Goal: Information Seeking & Learning: Learn about a topic

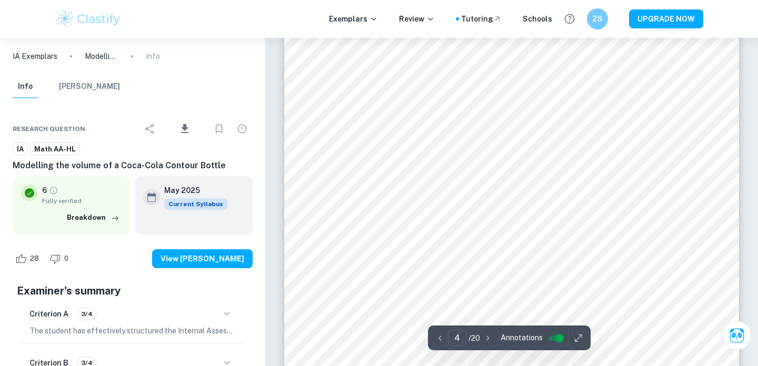
scroll to position [2009, 0]
type input "5"
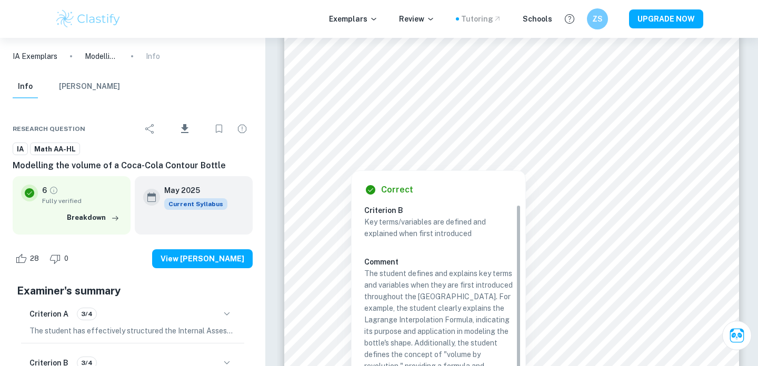
drag, startPoint x: 420, startPoint y: 126, endPoint x: 502, endPoint y: 15, distance: 137.7
click at [476, 123] on div at bounding box center [532, 130] width 303 height 19
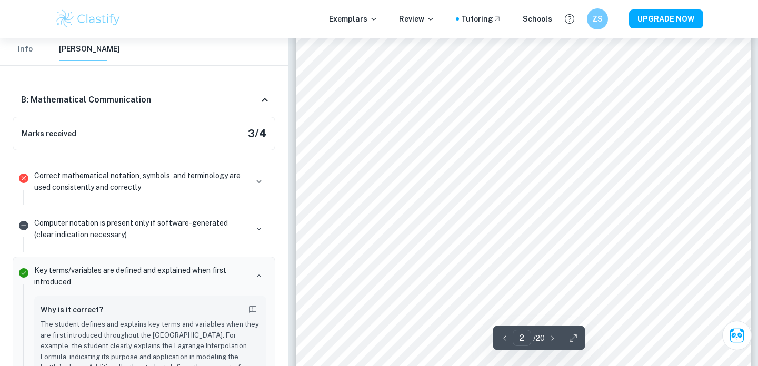
scroll to position [1055, 0]
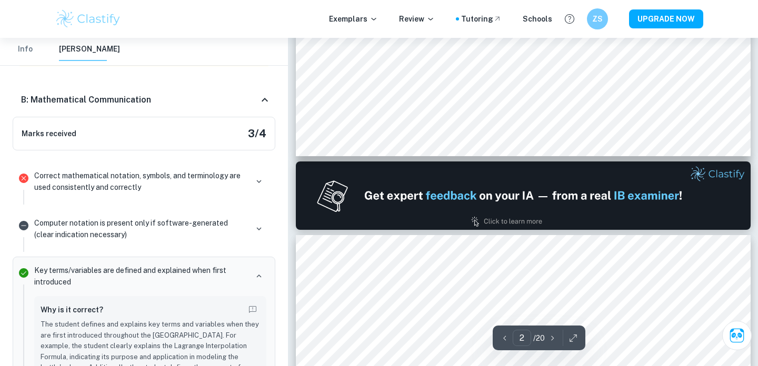
type input "1"
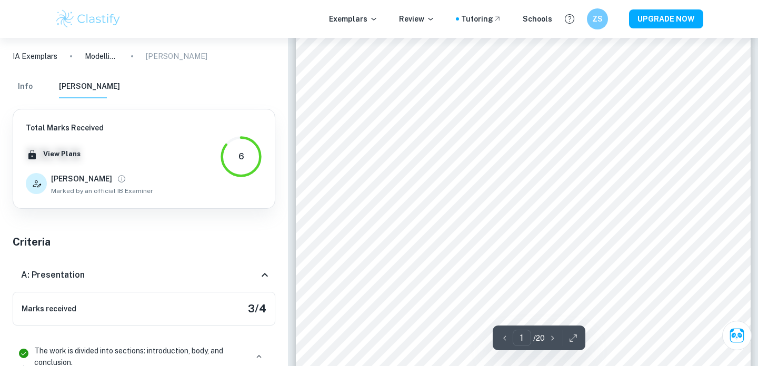
scroll to position [225, 0]
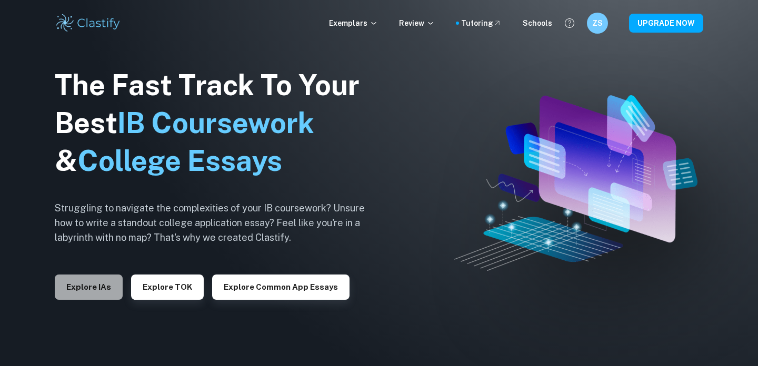
click at [73, 282] on button "Explore IAs" at bounding box center [89, 287] width 68 height 25
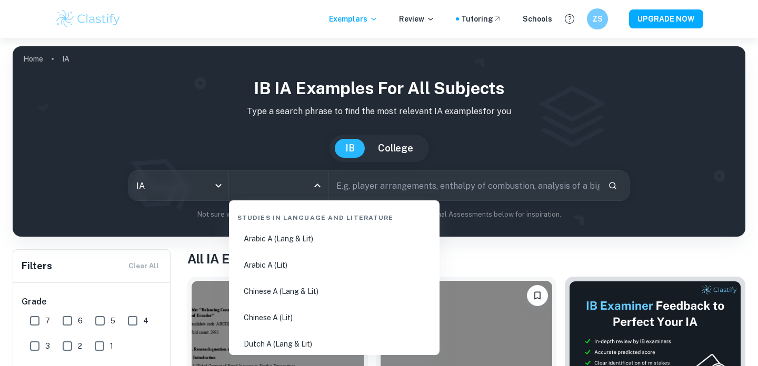
click at [284, 190] on input "All Subjects" at bounding box center [271, 186] width 74 height 20
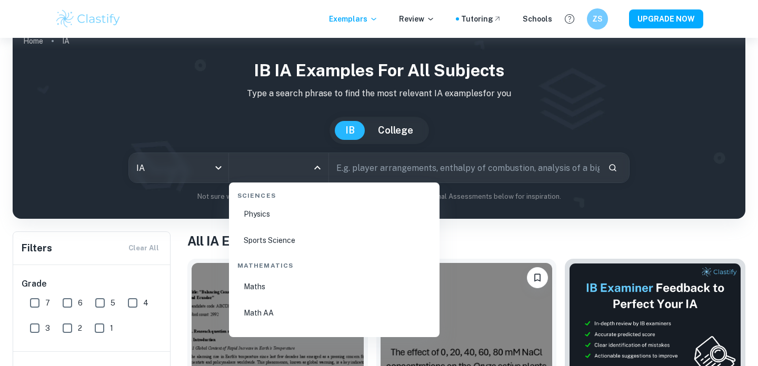
scroll to position [1747, 0]
click at [256, 325] on li "Math AA" at bounding box center [334, 317] width 202 height 24
type input "Math AA"
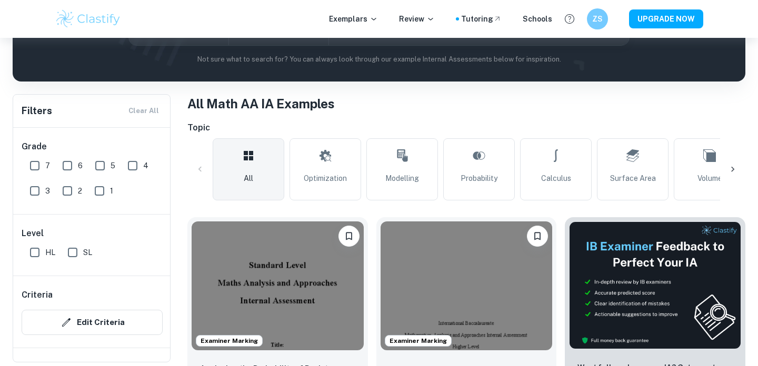
scroll to position [156, 0]
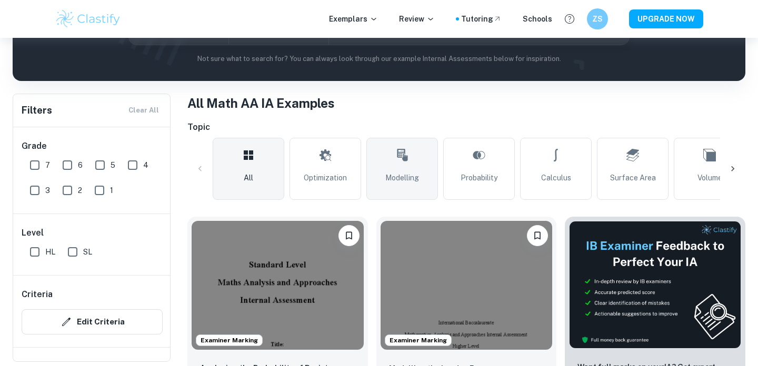
click at [367, 173] on link "Modelling" at bounding box center [402, 169] width 72 height 62
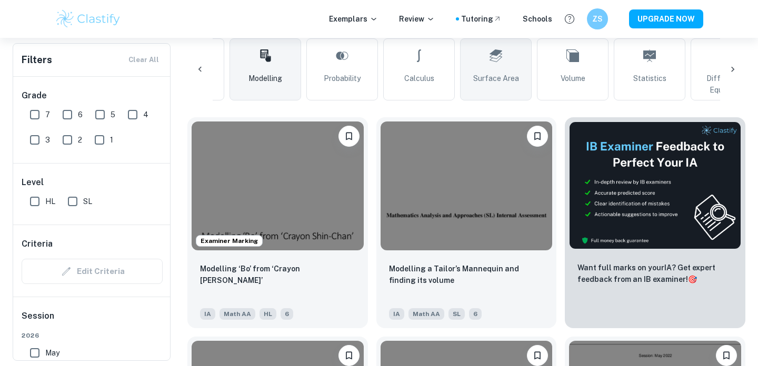
scroll to position [0, 148]
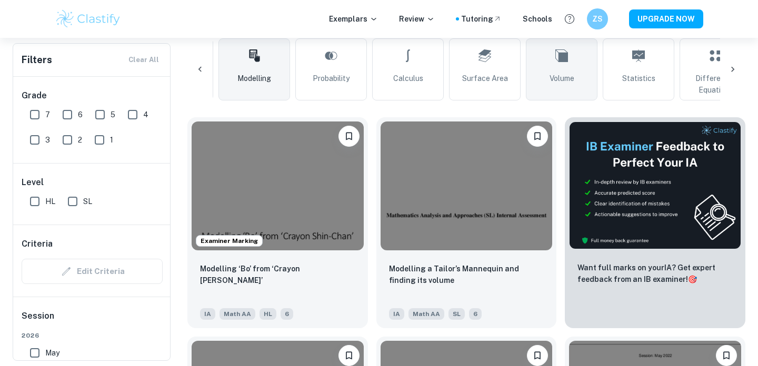
click at [563, 93] on link "Volume" at bounding box center [562, 69] width 72 height 62
type input "Volume"
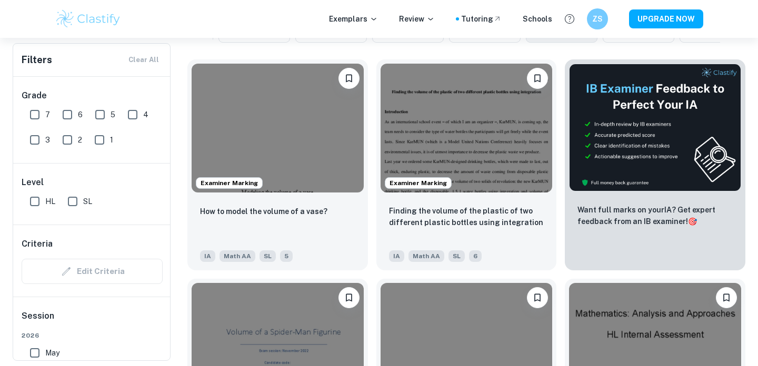
scroll to position [316, 0]
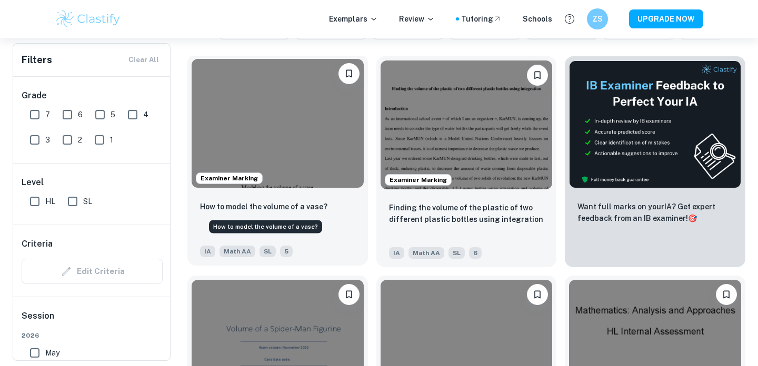
click at [272, 205] on p "How to model the volume of a vase?" at bounding box center [263, 207] width 127 height 12
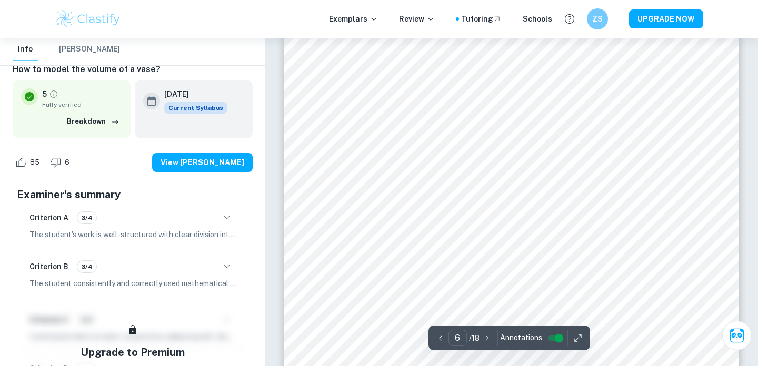
scroll to position [3489, 0]
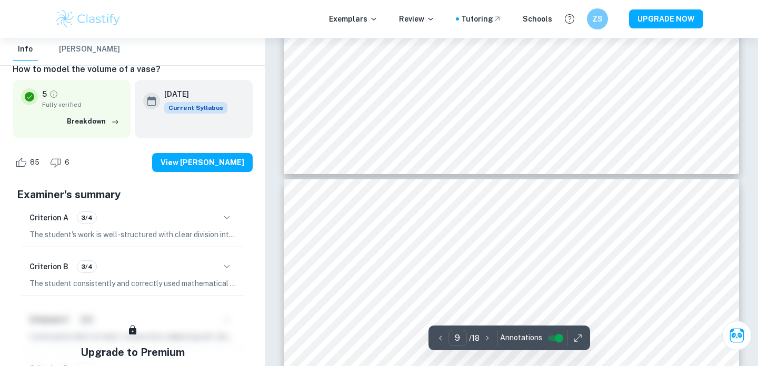
type input "10"
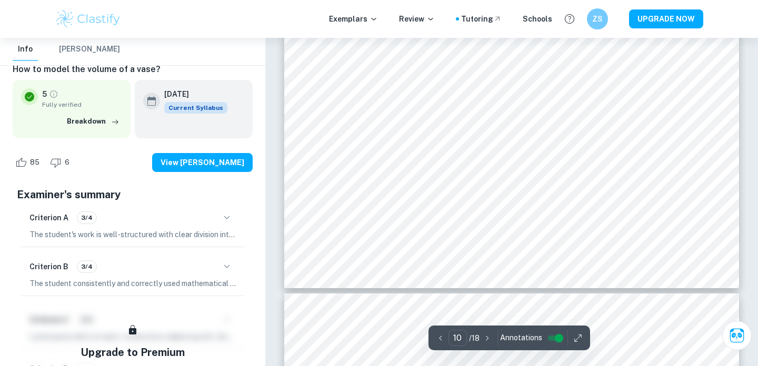
scroll to position [6462, 0]
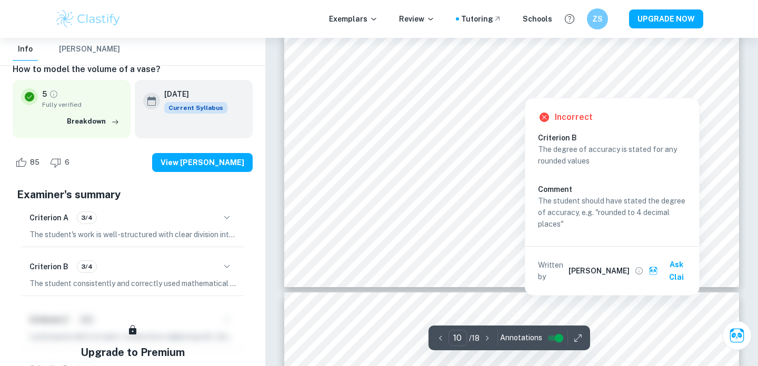
click at [524, 89] on div at bounding box center [524, 90] width 55 height 11
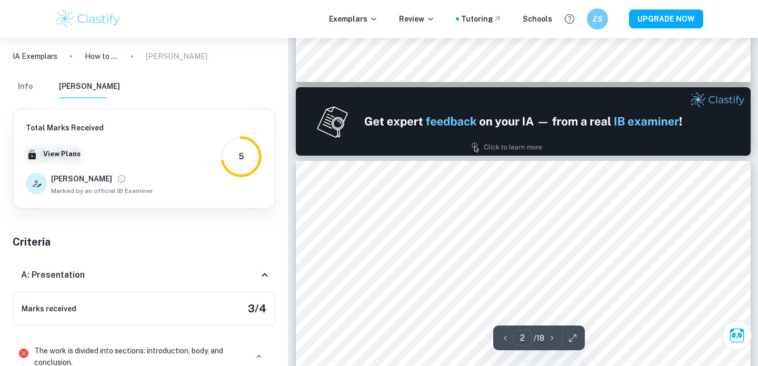
scroll to position [620, 0]
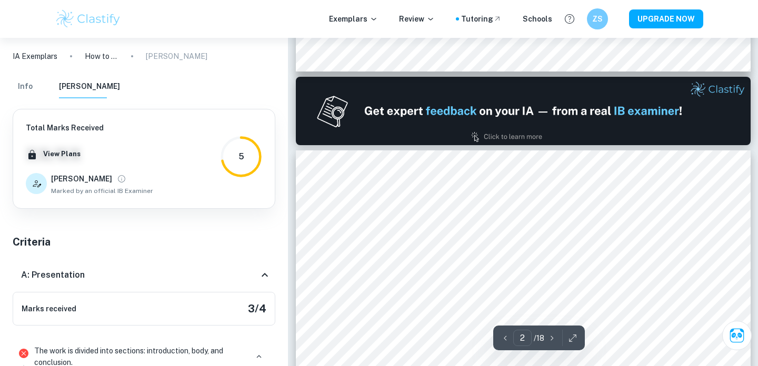
type input "1"
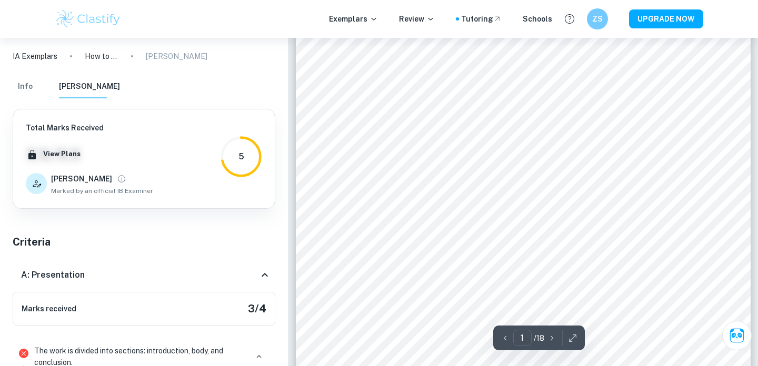
scroll to position [134, 0]
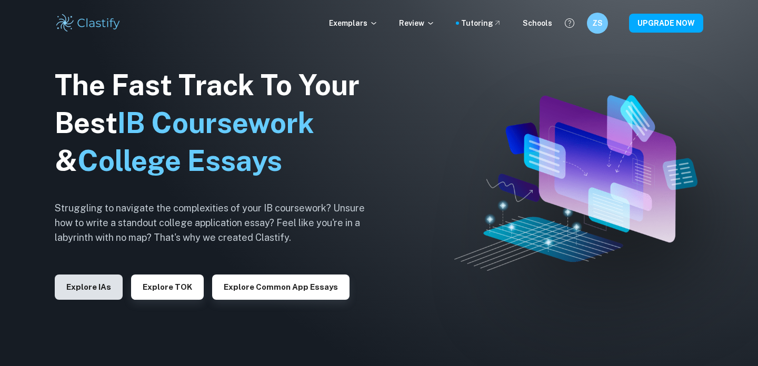
click at [99, 292] on button "Explore IAs" at bounding box center [89, 287] width 68 height 25
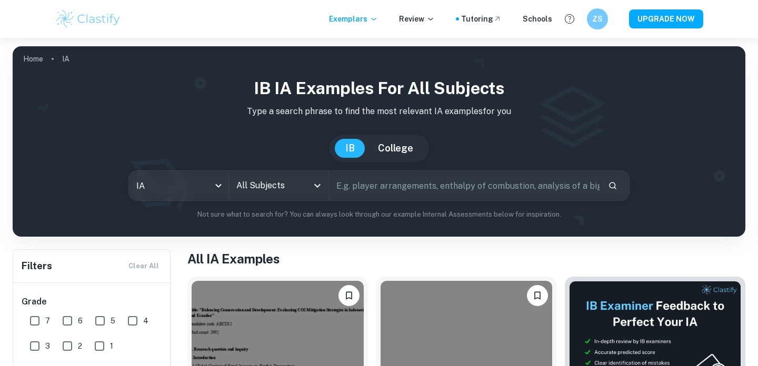
click at [296, 184] on input "All Subjects" at bounding box center [271, 186] width 74 height 20
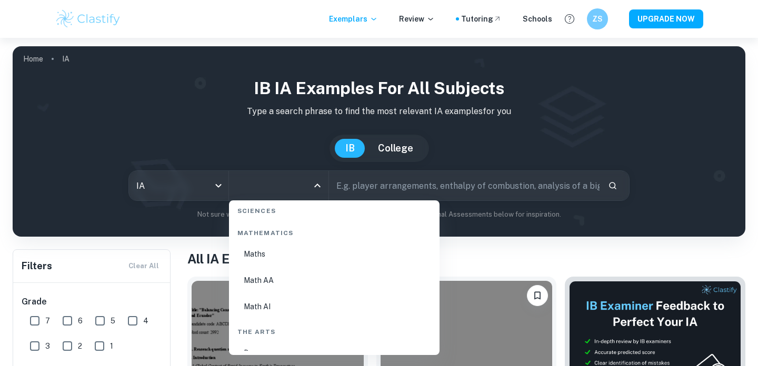
scroll to position [1801, 0]
click at [261, 289] on li "Math AA" at bounding box center [334, 282] width 202 height 24
type input "Math AA"
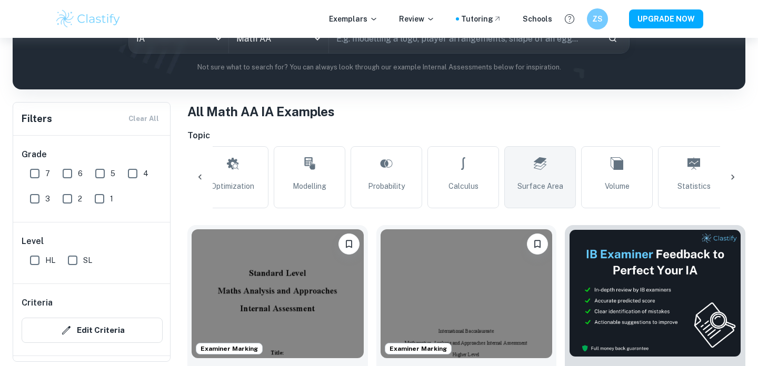
scroll to position [0, 117]
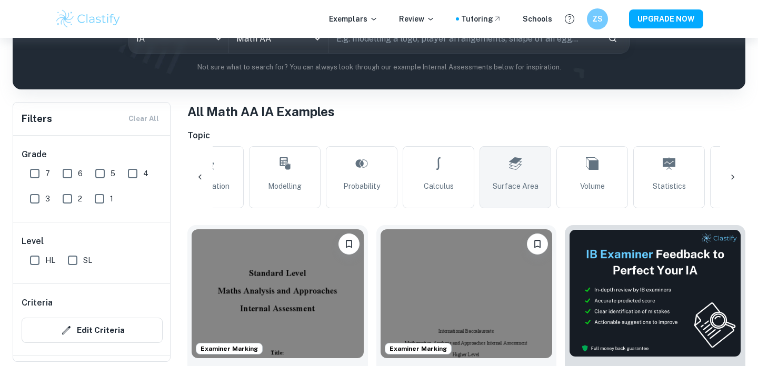
click at [534, 183] on span "Surface Area" at bounding box center [516, 187] width 46 height 12
type input "Surface Area"
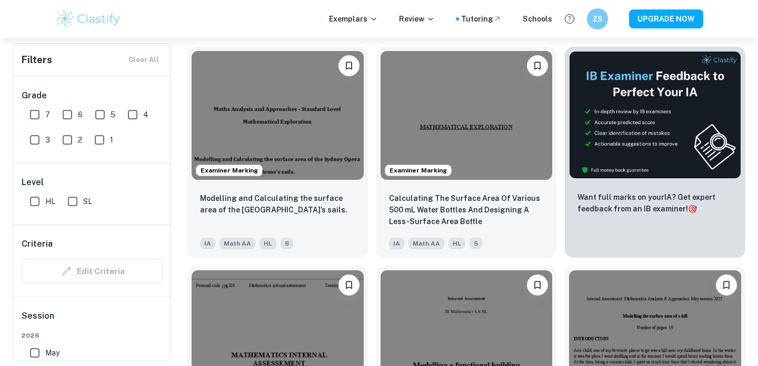
scroll to position [331, 0]
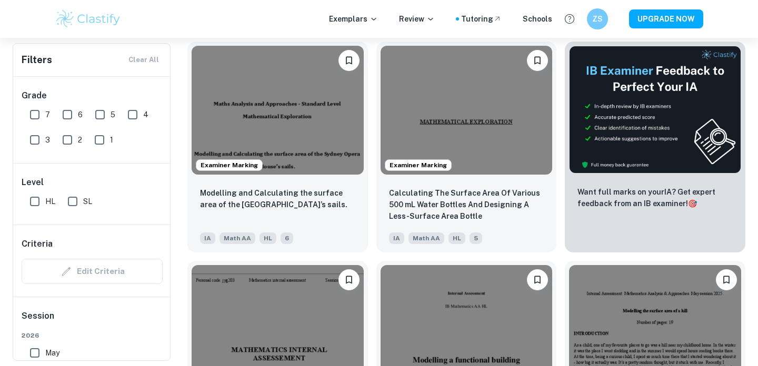
click at [38, 119] on input "7" at bounding box center [34, 114] width 21 height 21
checkbox input "true"
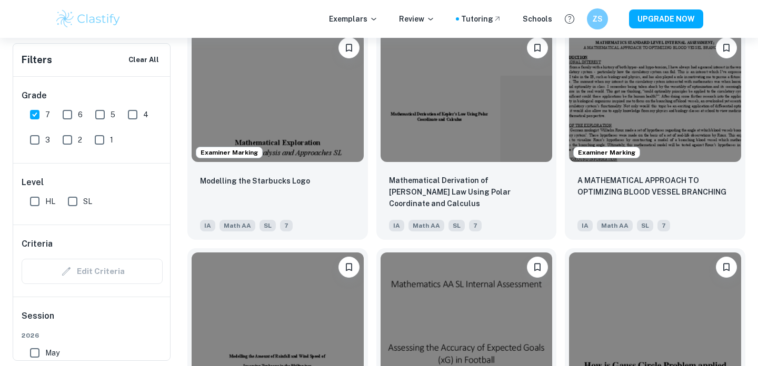
scroll to position [2133, 0]
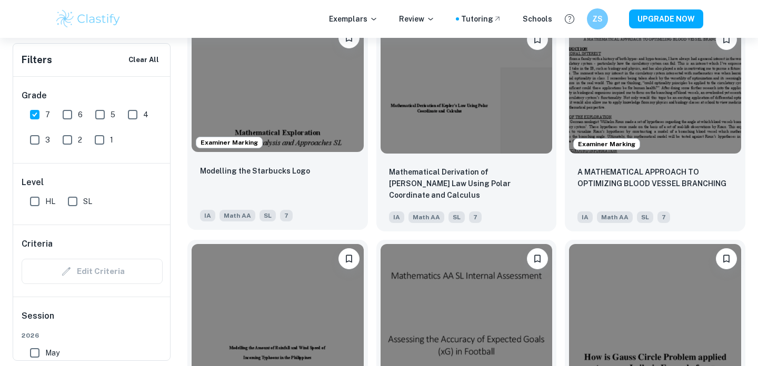
click at [312, 116] on img at bounding box center [278, 87] width 172 height 129
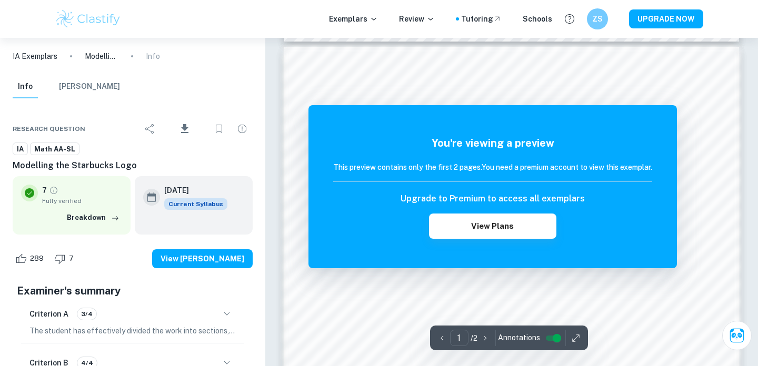
scroll to position [686, 0]
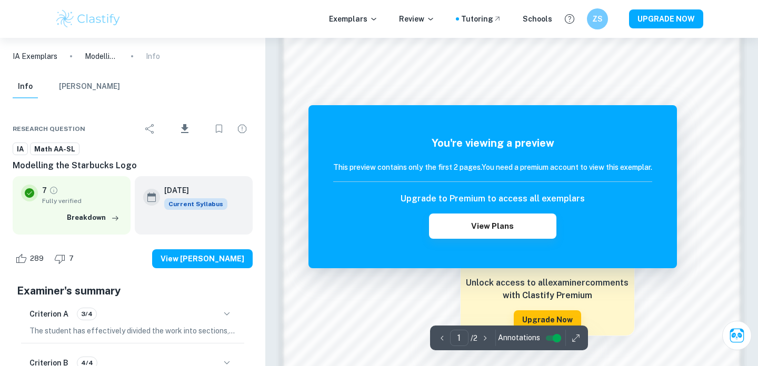
click at [471, 79] on div at bounding box center [512, 87] width 400 height 33
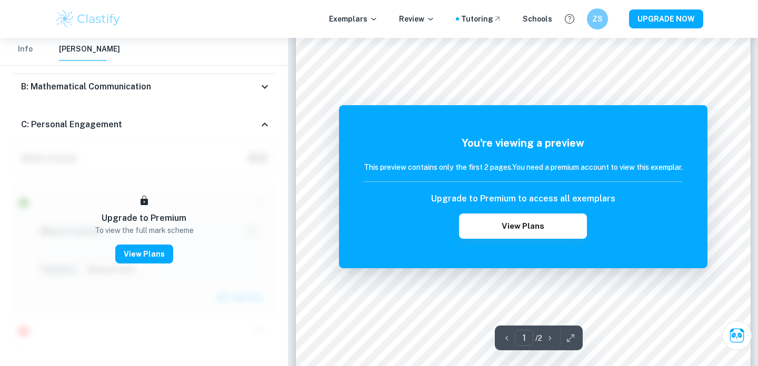
scroll to position [0, 0]
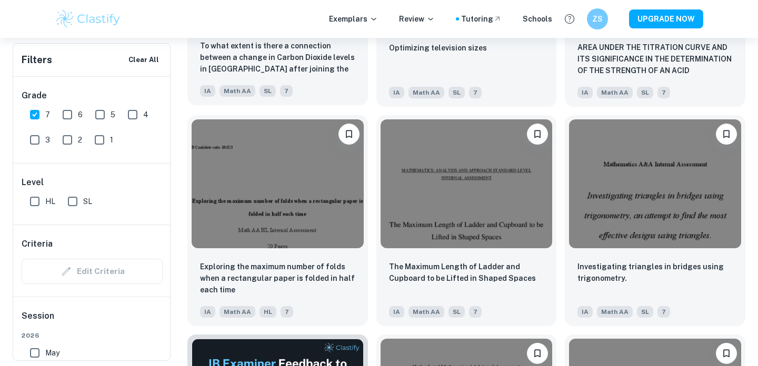
scroll to position [1247, 0]
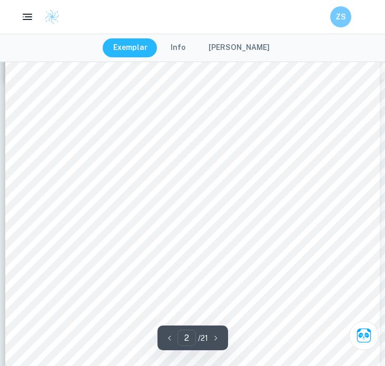
scroll to position [637, 0]
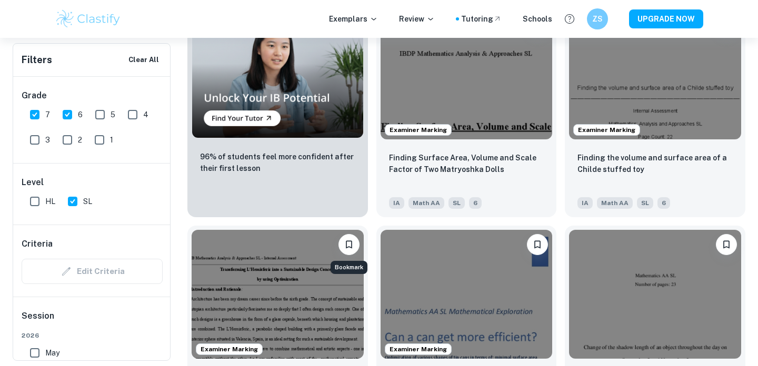
scroll to position [830, 0]
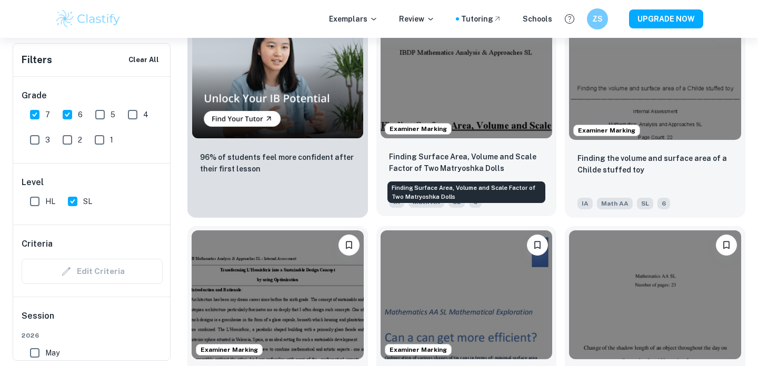
click at [473, 155] on p "Finding Surface Area, Volume and Scale Factor of Two Matryoshka Dolls" at bounding box center [466, 162] width 155 height 23
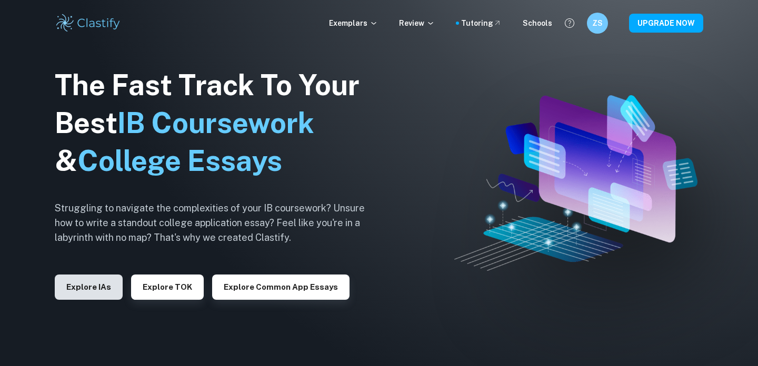
click at [99, 281] on button "Explore IAs" at bounding box center [89, 287] width 68 height 25
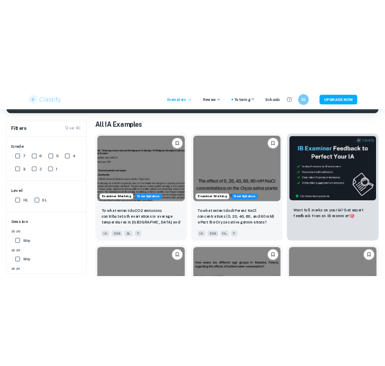
scroll to position [214, 0]
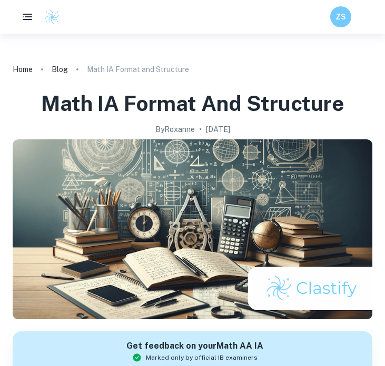
scroll to position [647, 0]
